Goal: Task Accomplishment & Management: Manage account settings

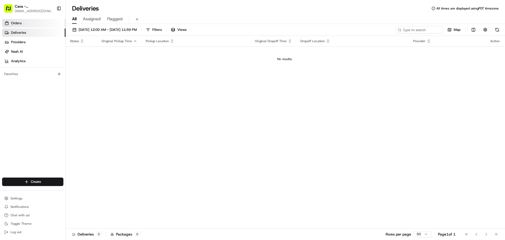
click at [16, 19] on link "Orders" at bounding box center [33, 23] width 63 height 8
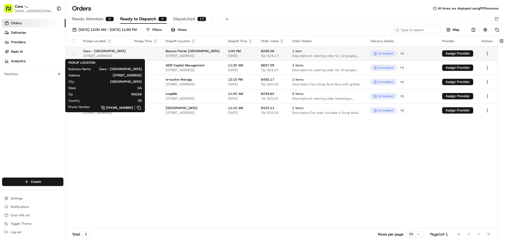
click at [126, 56] on span "[STREET_ADDRESS]" at bounding box center [104, 56] width 43 height 4
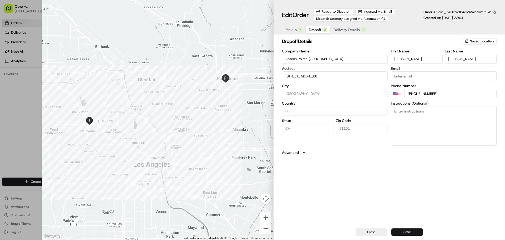
click at [315, 29] on span "Dropoff" at bounding box center [315, 29] width 13 height 5
type input "[STREET_ADDRESS]"
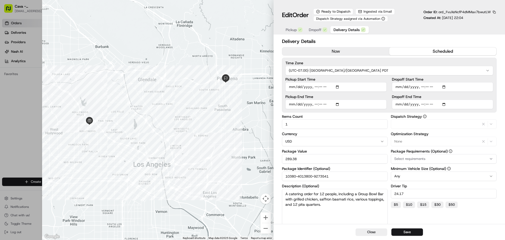
click at [345, 31] on span "Delivery Details" at bounding box center [347, 29] width 26 height 5
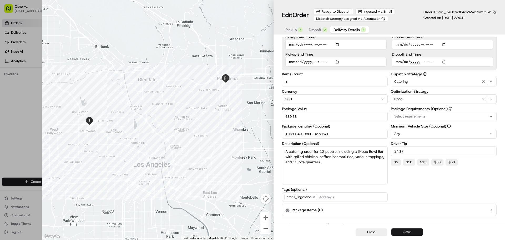
scroll to position [59, 0]
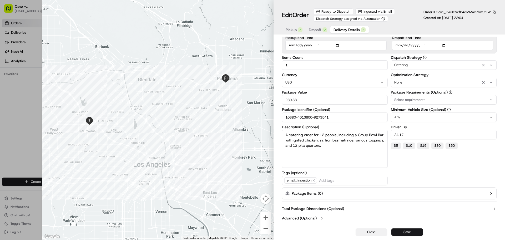
click at [369, 231] on button "Close" at bounding box center [372, 231] width 32 height 7
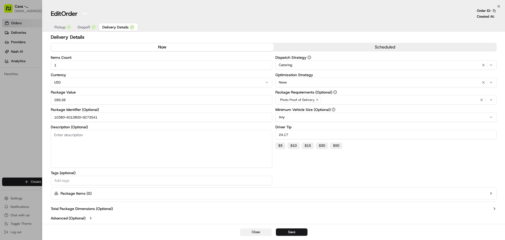
scroll to position [2, 0]
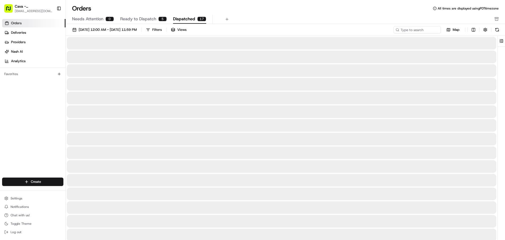
click at [181, 18] on span "Dispatched" at bounding box center [184, 19] width 22 height 6
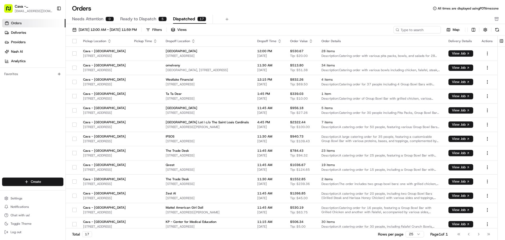
click at [133, 22] on button "Ready to Dispatch 5" at bounding box center [143, 19] width 47 height 9
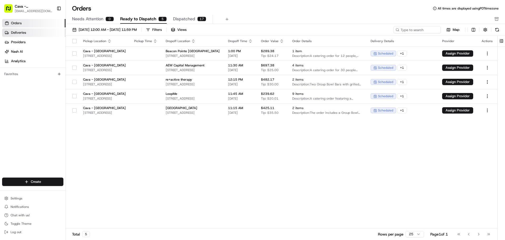
click at [31, 33] on link "Deliveries" at bounding box center [33, 32] width 63 height 8
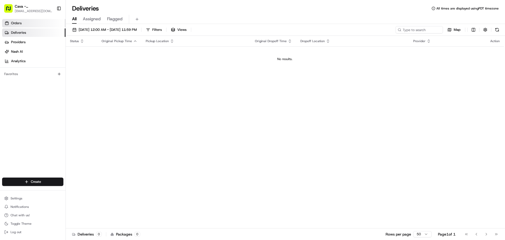
click at [24, 26] on link "Orders" at bounding box center [33, 23] width 63 height 8
